Goal: Transaction & Acquisition: Purchase product/service

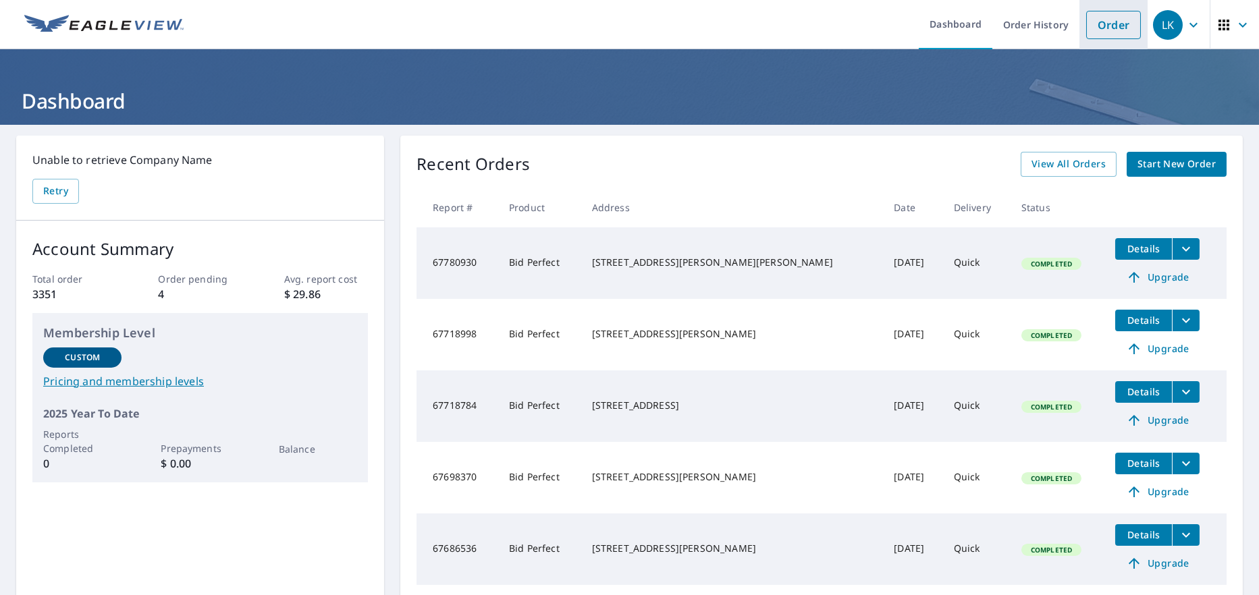
click at [1095, 30] on link "Order" at bounding box center [1113, 25] width 55 height 28
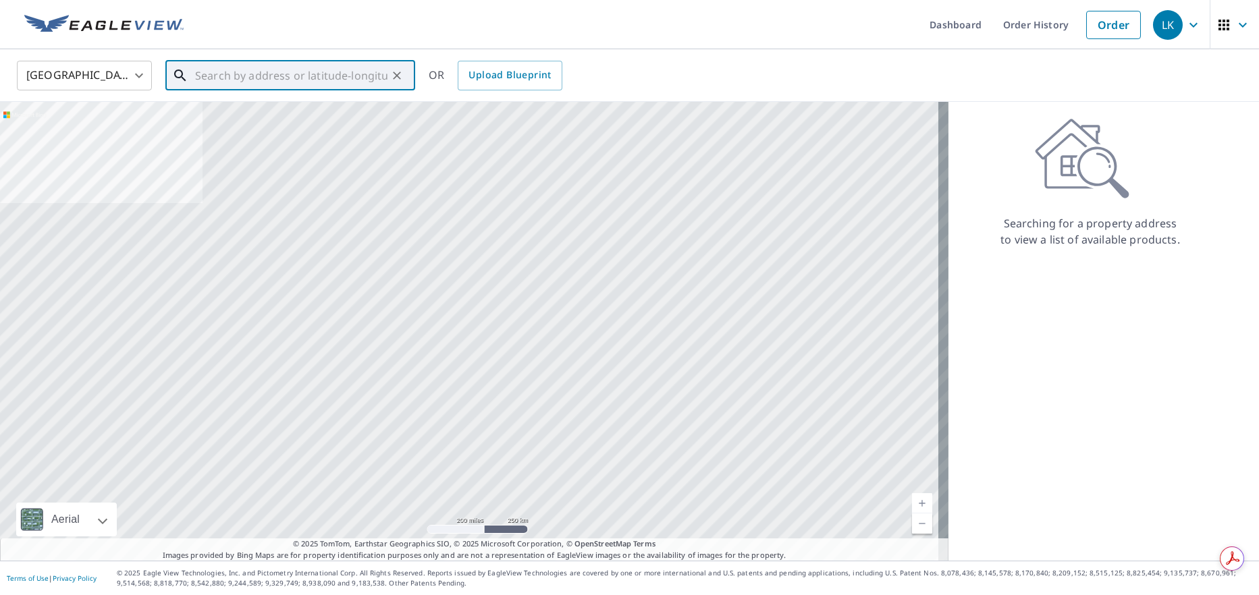
click at [308, 74] on input "text" at bounding box center [291, 76] width 192 height 38
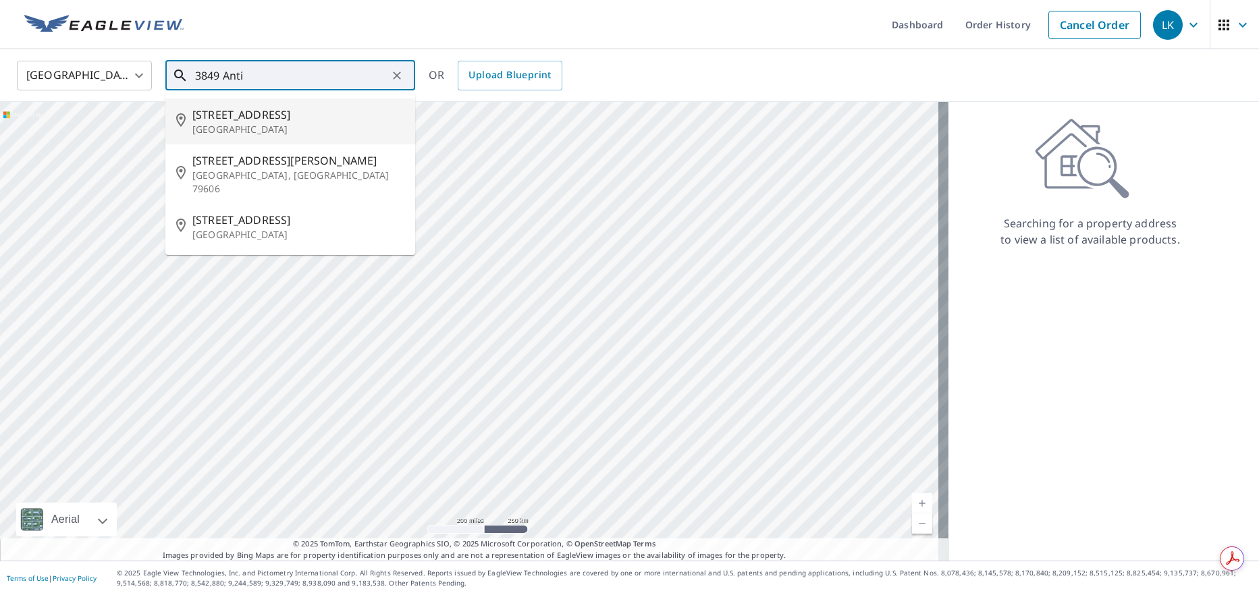
click at [277, 126] on p "[GEOGRAPHIC_DATA]" at bounding box center [298, 129] width 212 height 13
type input "[STREET_ADDRESS][PERSON_NAME]"
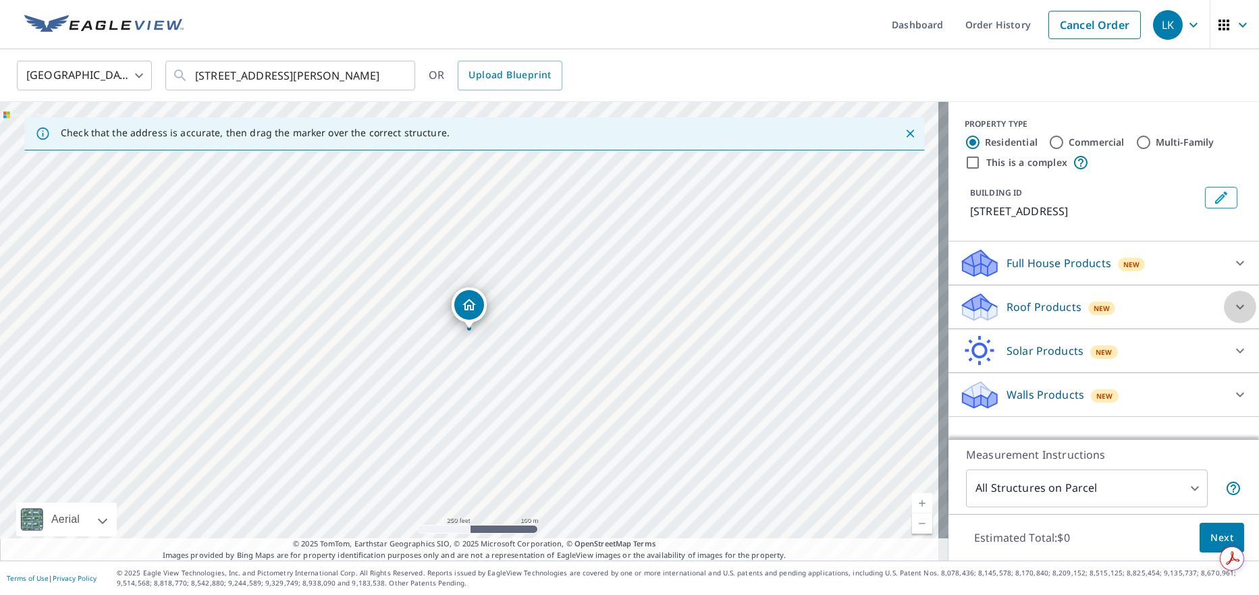
click at [1232, 308] on icon at bounding box center [1240, 307] width 16 height 16
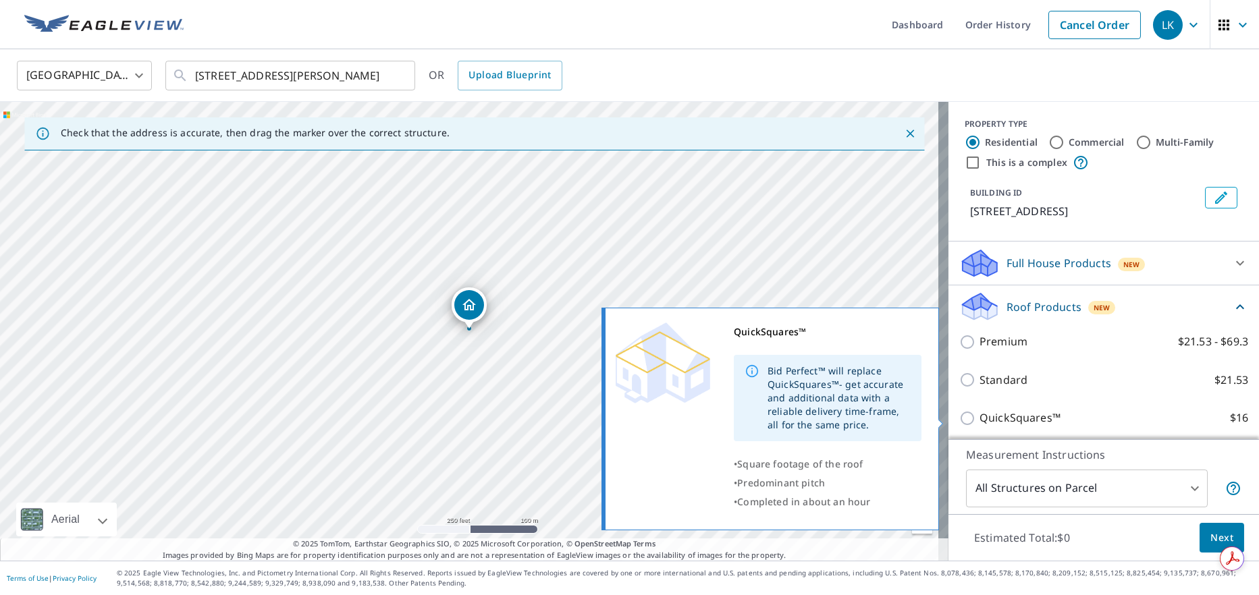
click at [1028, 414] on p "QuickSquares™" at bounding box center [1019, 418] width 81 height 17
click at [979, 414] on input "QuickSquares™ $16" at bounding box center [969, 418] width 20 height 16
checkbox input "true"
type input "1"
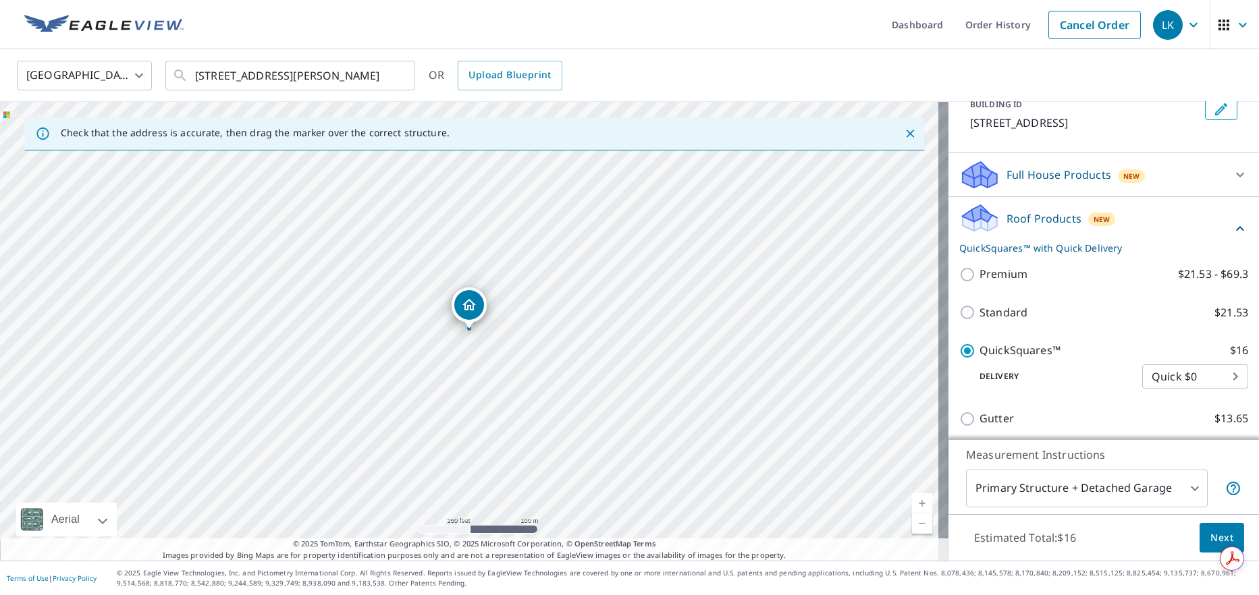
scroll to position [202, 0]
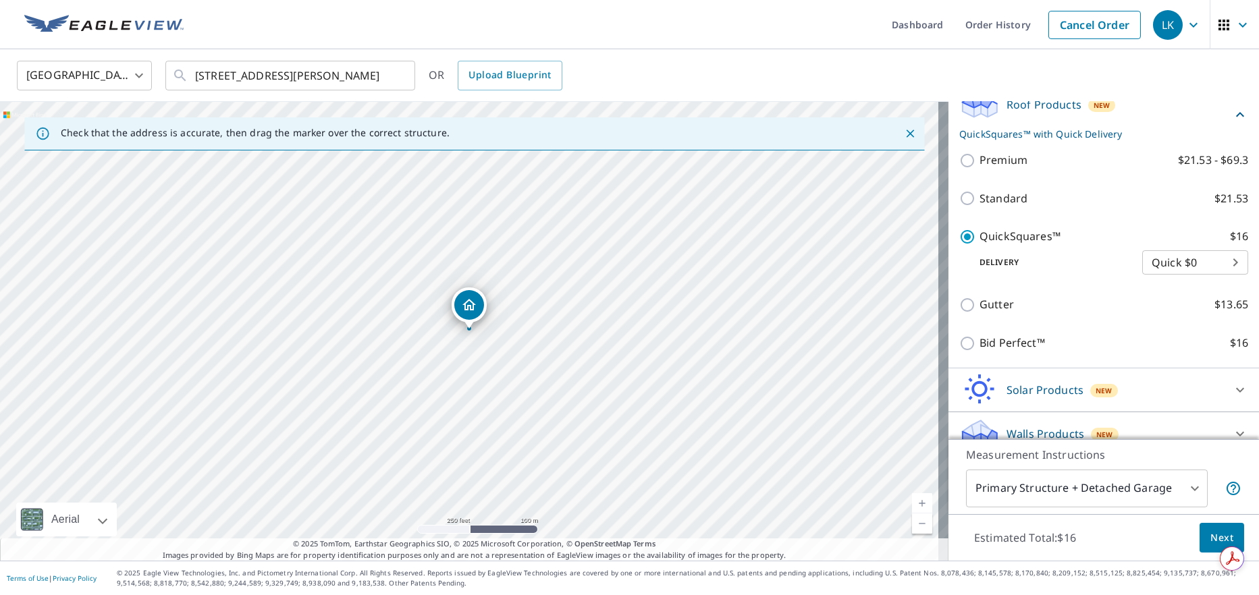
click at [1210, 537] on span "Next" at bounding box center [1221, 538] width 23 height 17
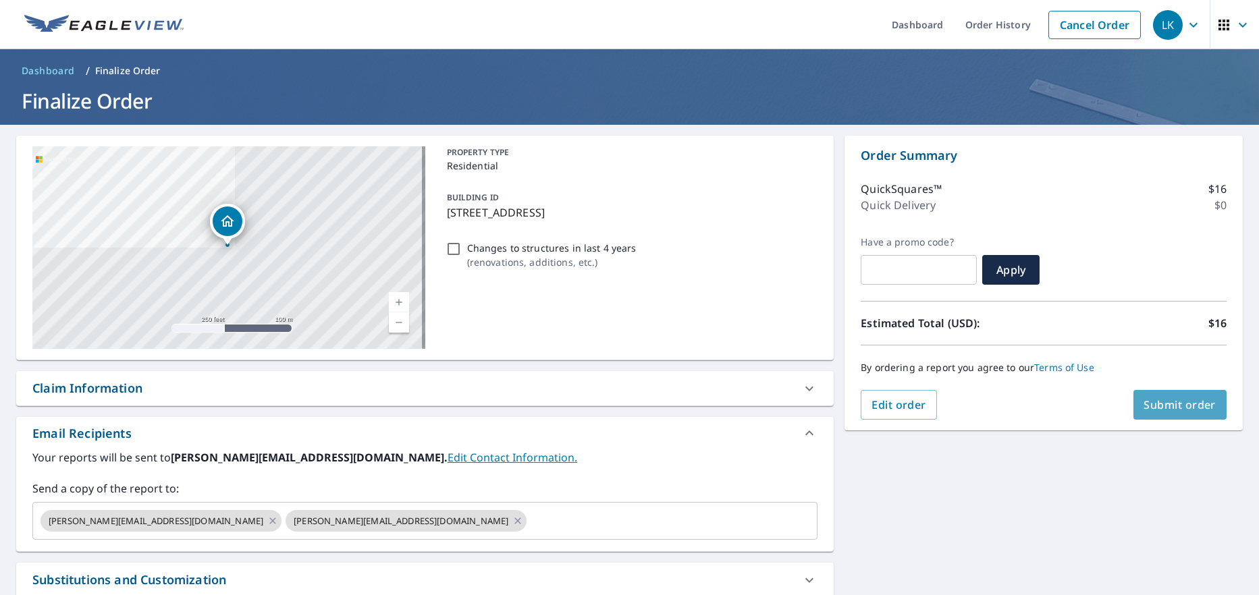
click at [1150, 413] on button "Submit order" at bounding box center [1180, 405] width 94 height 30
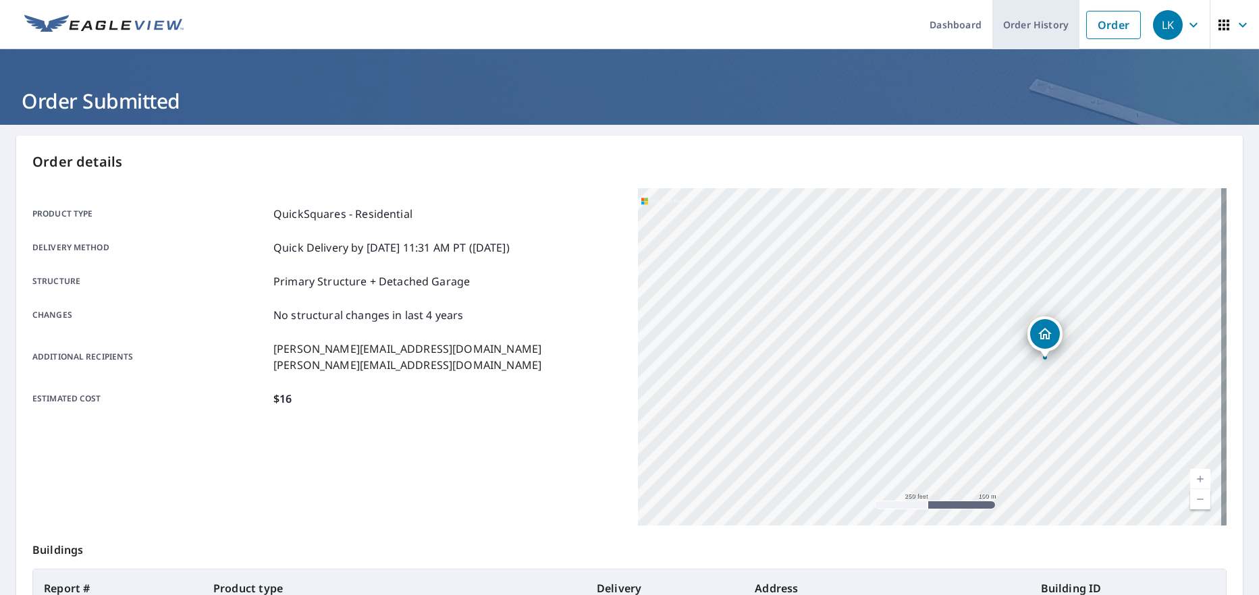
click at [1010, 32] on link "Order History" at bounding box center [1035, 24] width 87 height 49
